Goal: Information Seeking & Learning: Learn about a topic

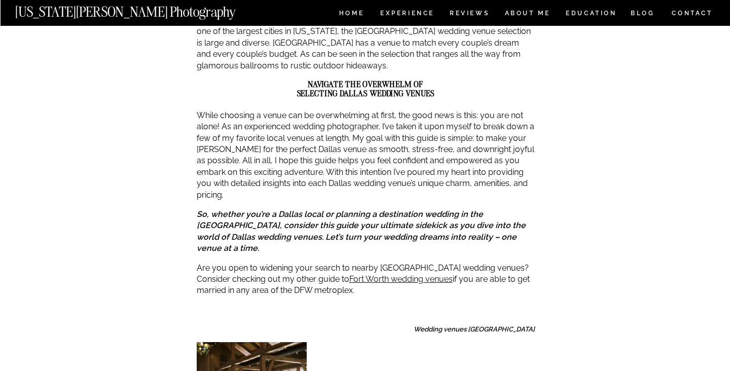
scroll to position [266, 0]
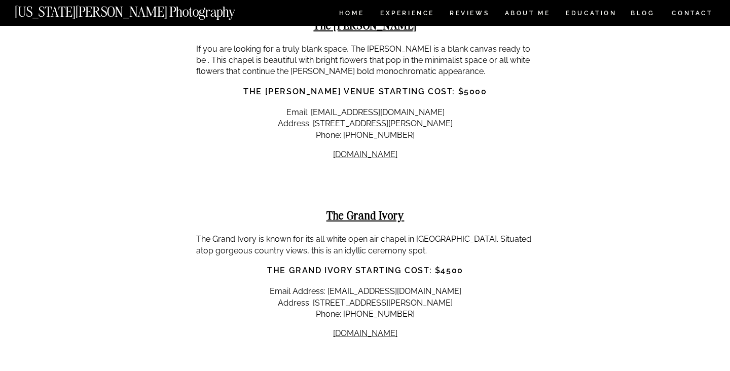
scroll to position [8729, 0]
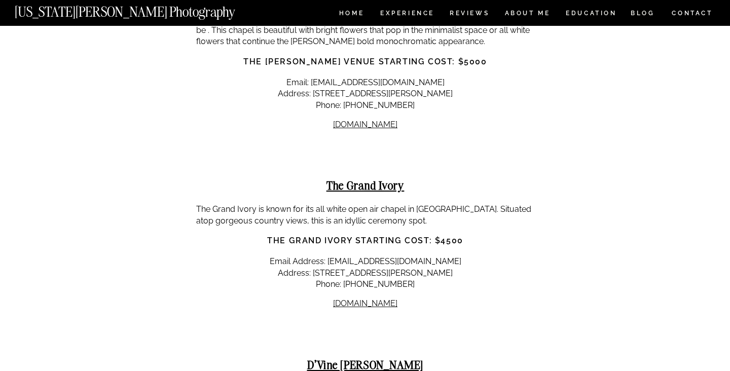
drag, startPoint x: 424, startPoint y: 158, endPoint x: 295, endPoint y: 161, distance: 128.9
click at [295, 359] on h2 "D’Vine [PERSON_NAME]" at bounding box center [365, 365] width 338 height 13
copy strong "D’Vine [PERSON_NAME]"
click at [432, 359] on h2 "D’Vine [PERSON_NAME]" at bounding box center [365, 365] width 338 height 13
click at [435, 359] on h2 "D’Vine [PERSON_NAME]" at bounding box center [365, 365] width 338 height 13
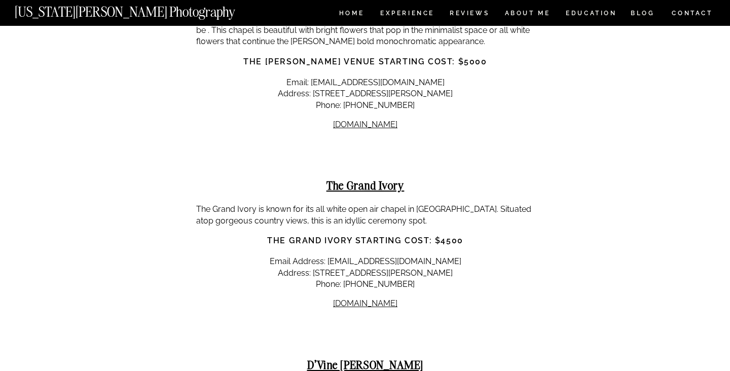
drag, startPoint x: 426, startPoint y: 158, endPoint x: 307, endPoint y: 157, distance: 118.7
click at [307, 359] on h2 "D’Vine [PERSON_NAME]" at bounding box center [365, 365] width 338 height 13
copy strong "D’Vine [PERSON_NAME]"
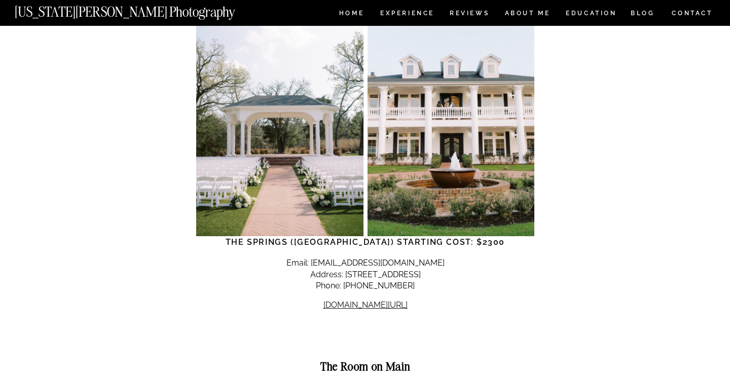
scroll to position [9272, 0]
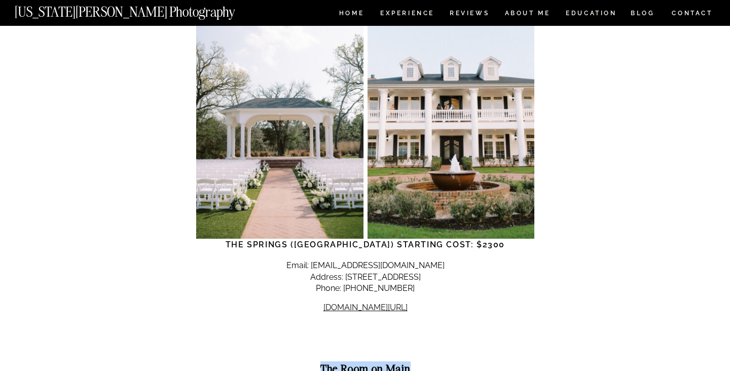
drag, startPoint x: 316, startPoint y: 159, endPoint x: 413, endPoint y: 165, distance: 97.1
click at [411, 362] on strong "The Room on Main" at bounding box center [366, 369] width 90 height 15
copy strong "The Room on Main"
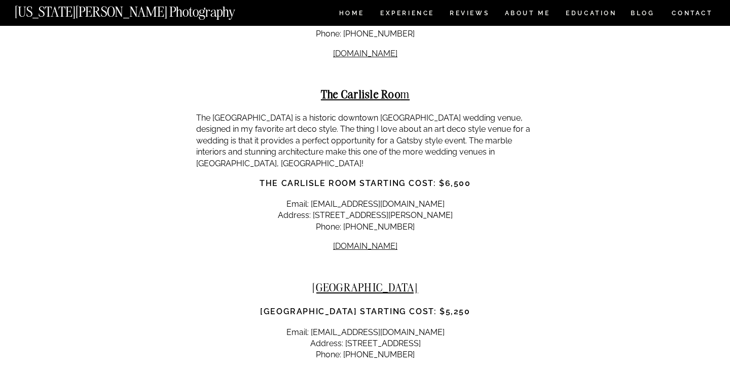
scroll to position [14153, 0]
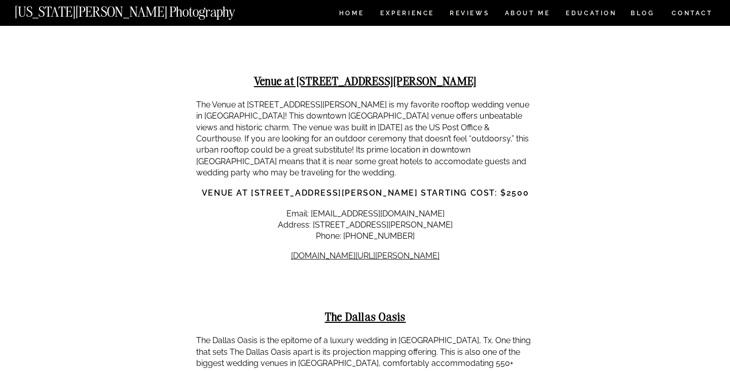
scroll to position [10589, 0]
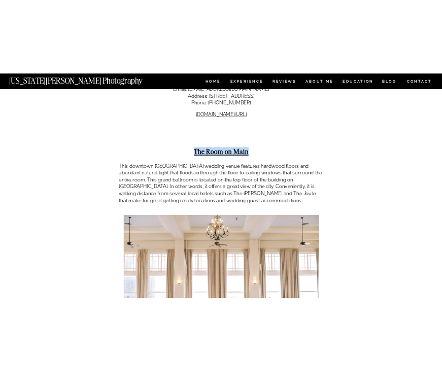
scroll to position [9507, 0]
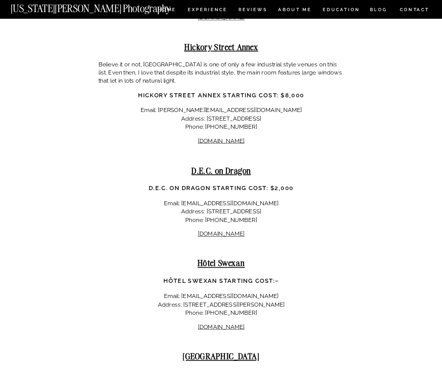
scroll to position [9347, 0]
